Goal: Information Seeking & Learning: Learn about a topic

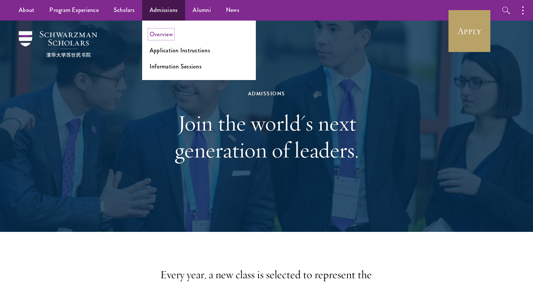
click at [162, 31] on link "Overview" at bounding box center [161, 34] width 23 height 9
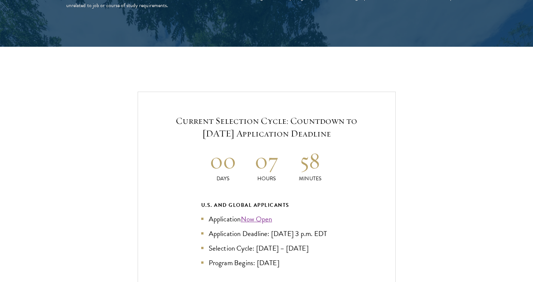
scroll to position [1547, 0]
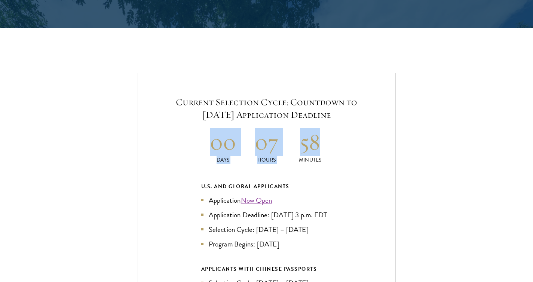
drag, startPoint x: 341, startPoint y: 132, endPoint x: 191, endPoint y: 131, distance: 150.4
click at [191, 131] on div "Current Selection Cycle: Countdown to [DATE] Application Deadline 00 Days 07 Ho…" at bounding box center [267, 232] width 258 height 318
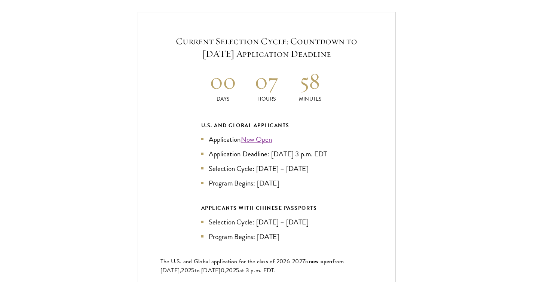
scroll to position [1617, 0]
